Goal: Information Seeking & Learning: Learn about a topic

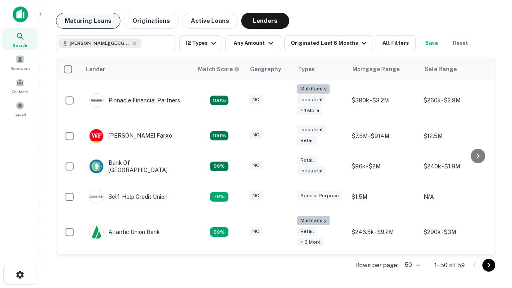
click at [88, 21] on button "Maturing Loans" at bounding box center [88, 21] width 64 height 16
